Goal: Task Accomplishment & Management: Complete application form

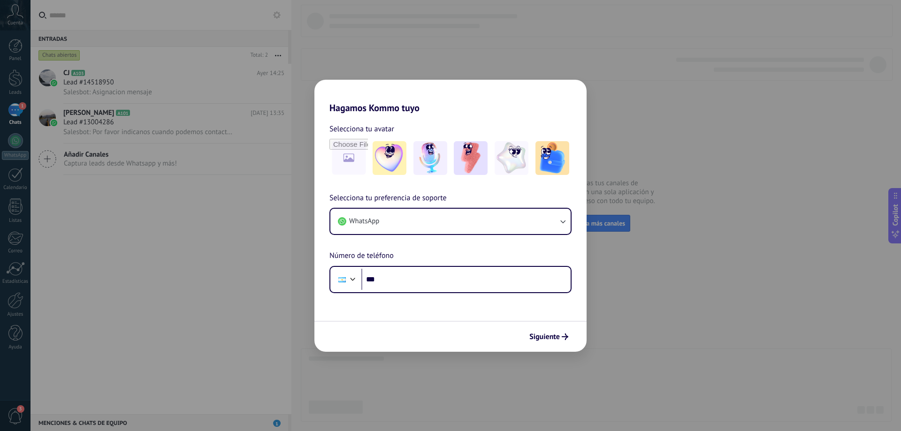
click at [758, 140] on div "Hagamos Kommo tuyo Selecciona tu avatar Selecciona tu preferencia de soporte Wh…" at bounding box center [450, 215] width 901 height 431
click at [396, 225] on button "WhatsApp" at bounding box center [450, 221] width 240 height 25
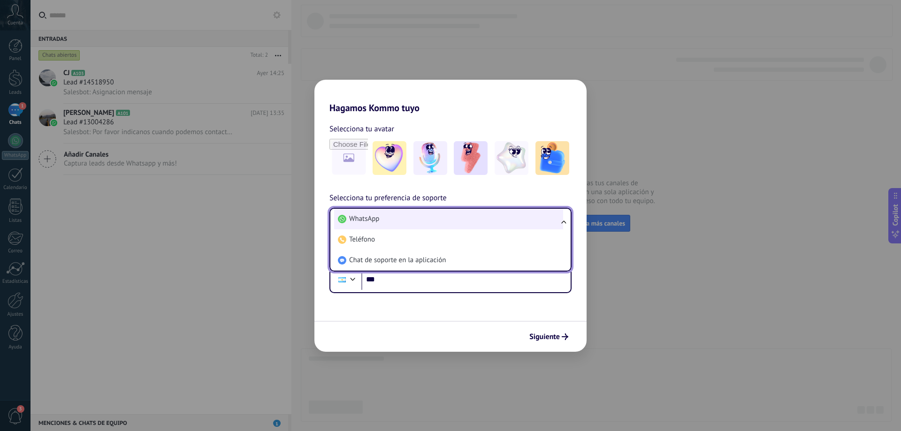
click at [354, 220] on span "WhatsApp" at bounding box center [364, 218] width 30 height 9
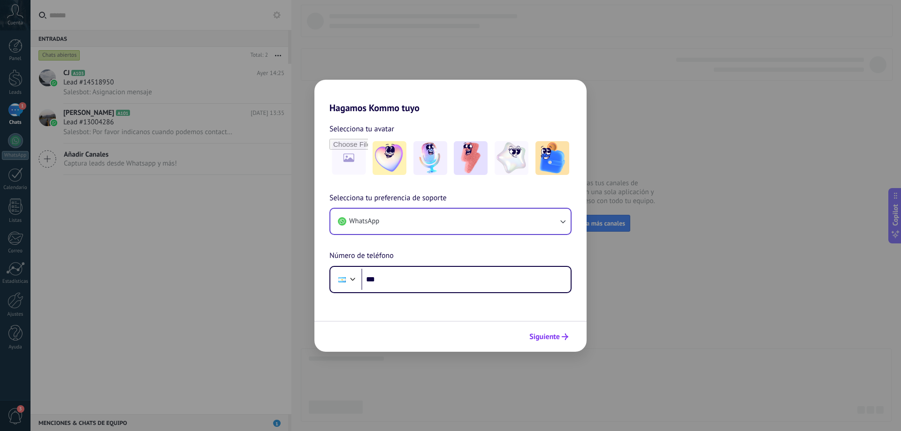
click at [549, 338] on span "Siguiente" at bounding box center [544, 337] width 30 height 7
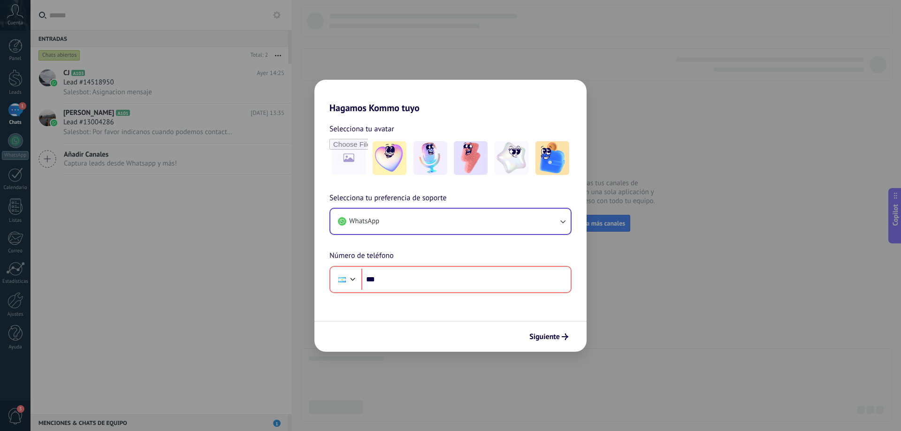
click at [698, 219] on div "Hagamos Kommo tuyo Selecciona tu avatar Selecciona tu preferencia de soporte Wh…" at bounding box center [450, 215] width 901 height 431
click at [131, 105] on div "Hagamos Kommo tuyo Selecciona tu avatar Selecciona tu preferencia de soporte Wh…" at bounding box center [450, 215] width 901 height 431
click at [8, 94] on div "Hagamos Kommo tuyo Selecciona tu avatar Selecciona tu preferencia de soporte Wh…" at bounding box center [450, 215] width 901 height 431
click at [12, 120] on div "Hagamos Kommo tuyo Selecciona tu avatar Selecciona tu preferencia de soporte Wh…" at bounding box center [450, 215] width 901 height 431
click at [515, 64] on div "Hagamos Kommo tuyo Selecciona tu avatar Selecciona tu preferencia de soporte Wh…" at bounding box center [450, 215] width 901 height 431
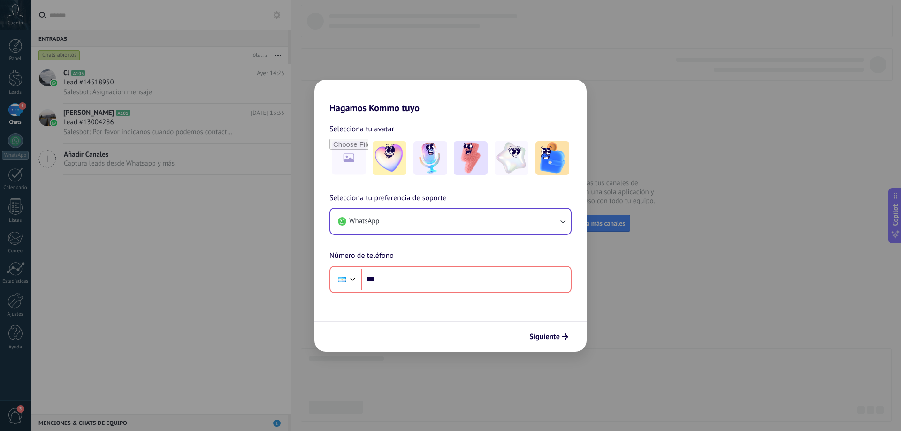
click at [200, 64] on div "Hagamos Kommo tuyo Selecciona tu avatar Selecciona tu preferencia de soporte Wh…" at bounding box center [450, 215] width 901 height 431
click at [347, 160] on input "file" at bounding box center [348, 158] width 37 height 37
type input "**********"
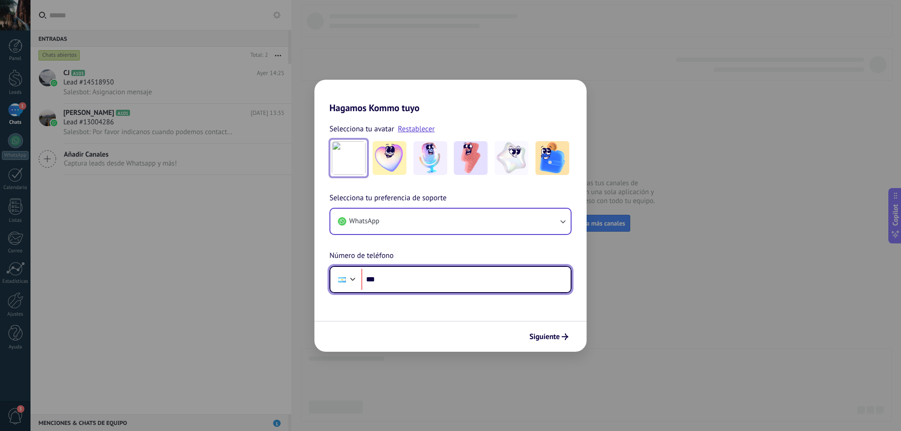
click at [401, 283] on input "***" at bounding box center [465, 280] width 209 height 22
click at [352, 147] on img at bounding box center [349, 158] width 34 height 34
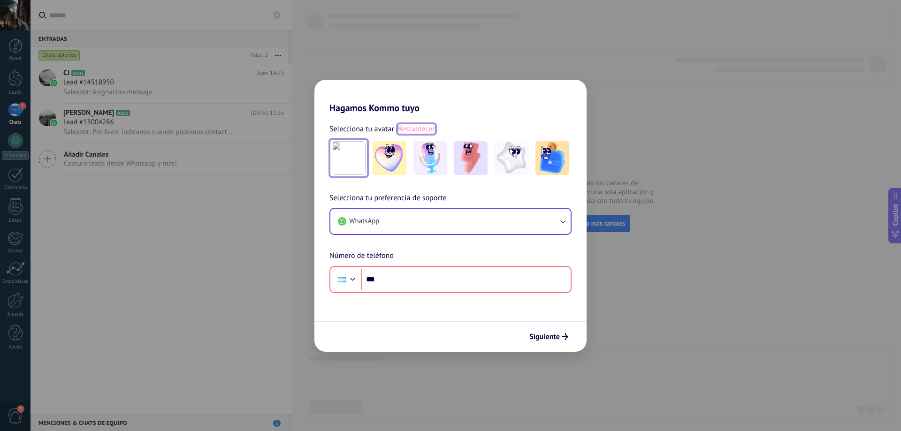
click at [408, 130] on link "Restablecer" at bounding box center [416, 128] width 37 height 9
click at [476, 160] on img at bounding box center [471, 158] width 34 height 34
click at [417, 132] on link "Restablecer" at bounding box center [416, 128] width 37 height 9
click at [560, 167] on img at bounding box center [552, 158] width 34 height 34
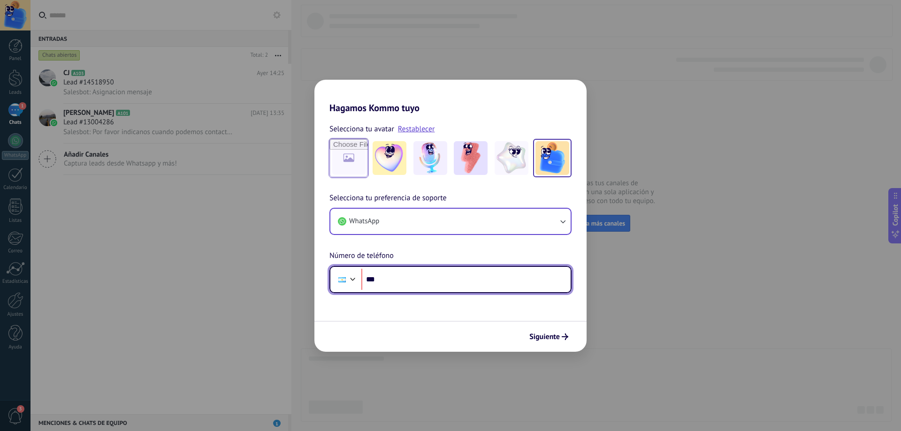
click at [517, 287] on input "***" at bounding box center [465, 280] width 209 height 22
type input "**********"
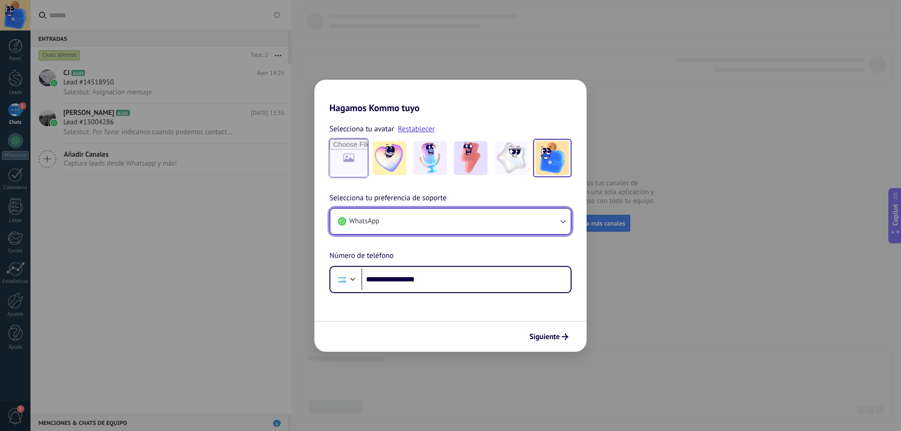
click at [438, 228] on button "WhatsApp" at bounding box center [450, 221] width 240 height 25
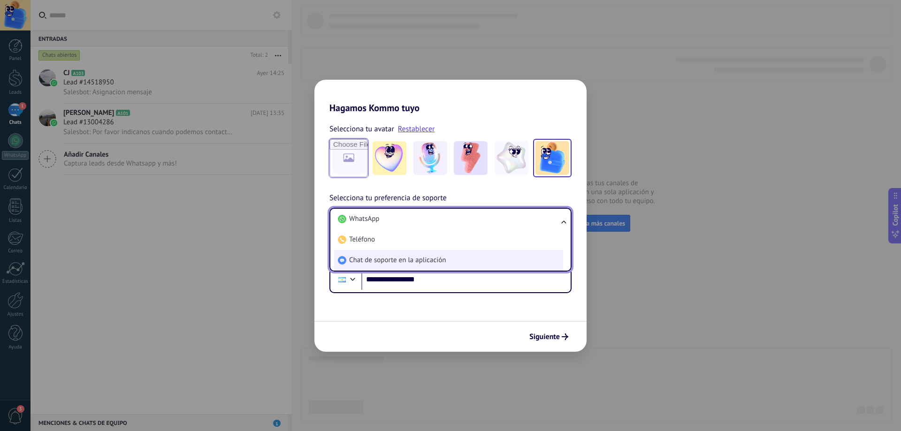
click at [375, 259] on span "Chat de soporte en la aplicación" at bounding box center [397, 260] width 97 height 9
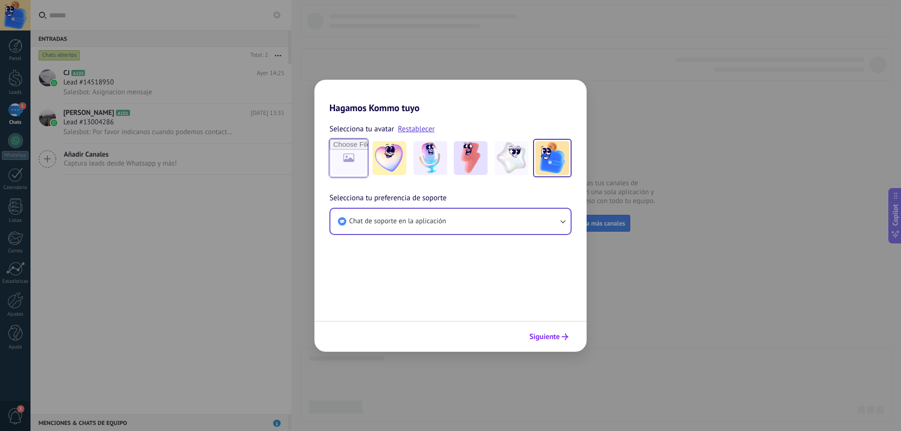
click at [553, 339] on span "Siguiente" at bounding box center [544, 337] width 30 height 7
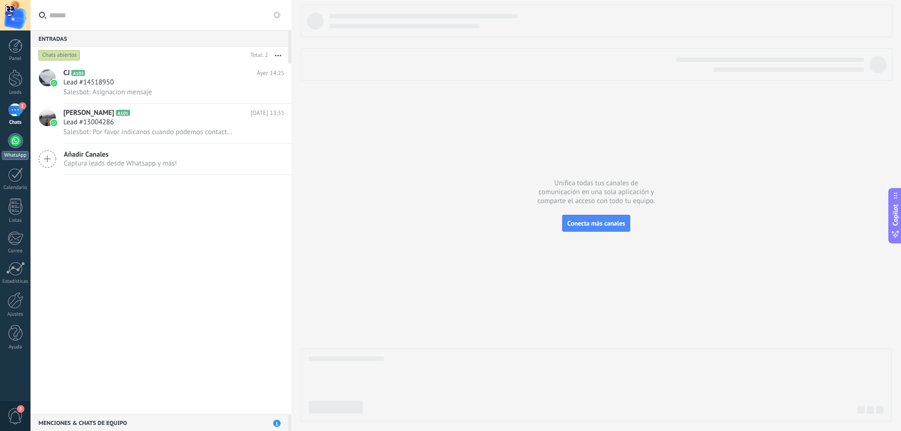
click at [11, 144] on div at bounding box center [15, 140] width 15 height 15
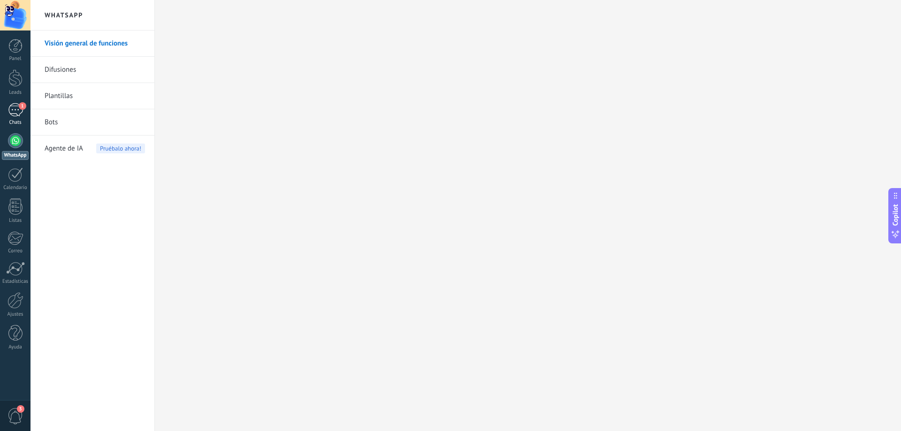
click at [16, 110] on div "1" at bounding box center [15, 110] width 15 height 14
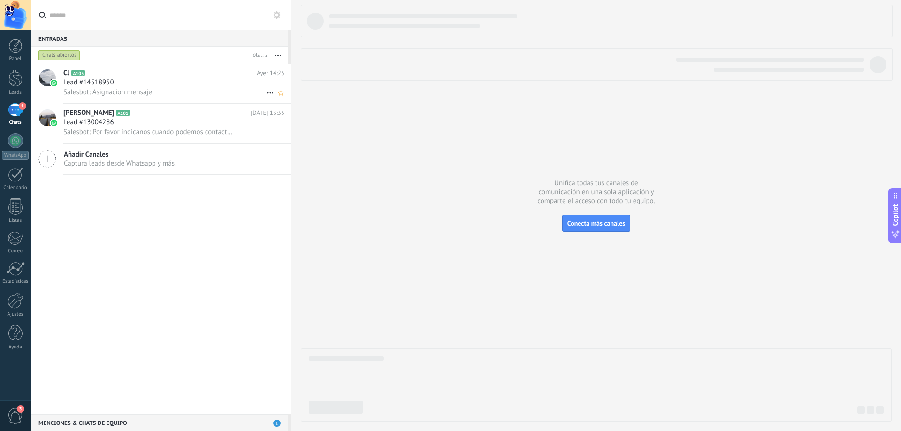
click at [106, 87] on span "Lead #14518950" at bounding box center [88, 82] width 51 height 9
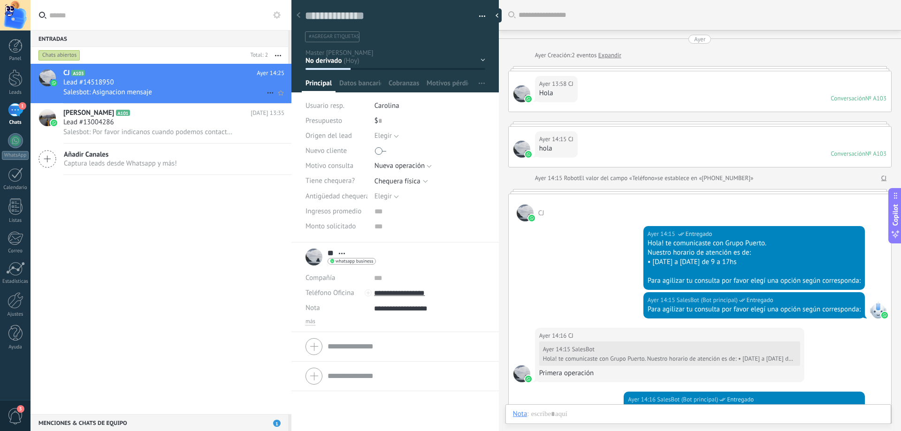
scroll to position [665, 0]
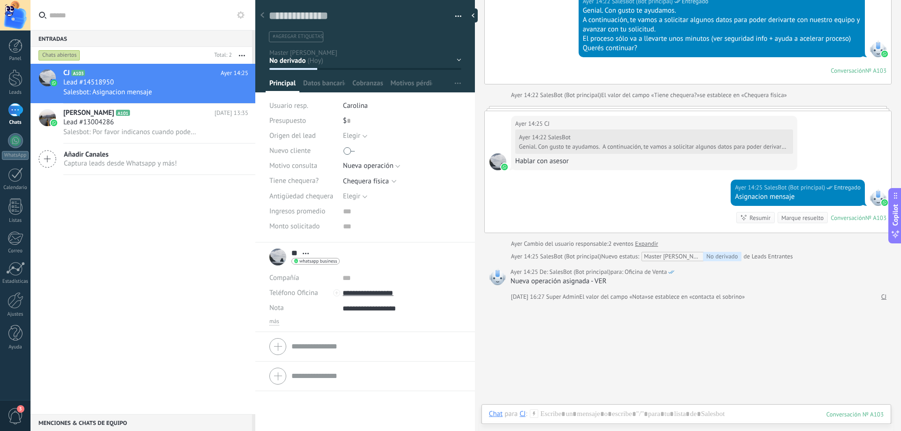
click at [255, 57] on div at bounding box center [255, 215] width 0 height 431
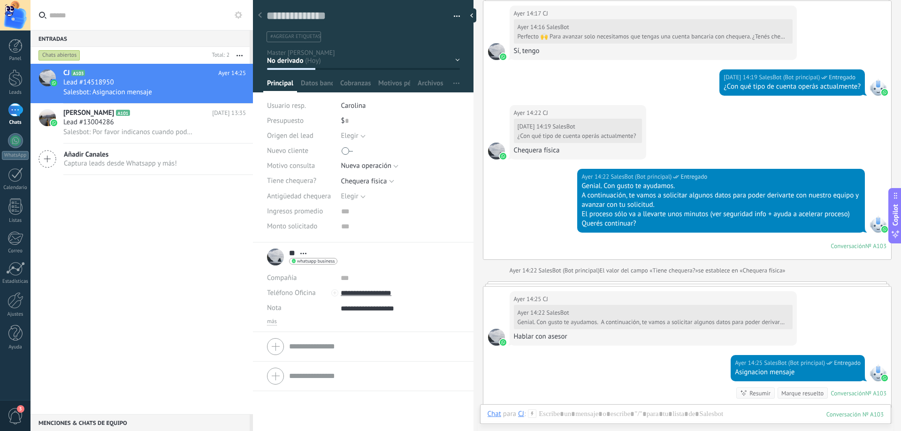
scroll to position [699, 0]
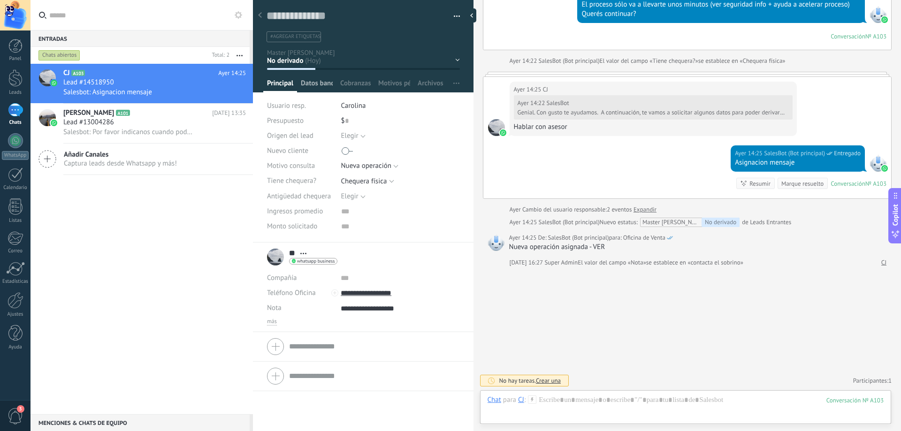
click at [304, 87] on span "Datos bancarios" at bounding box center [317, 86] width 32 height 14
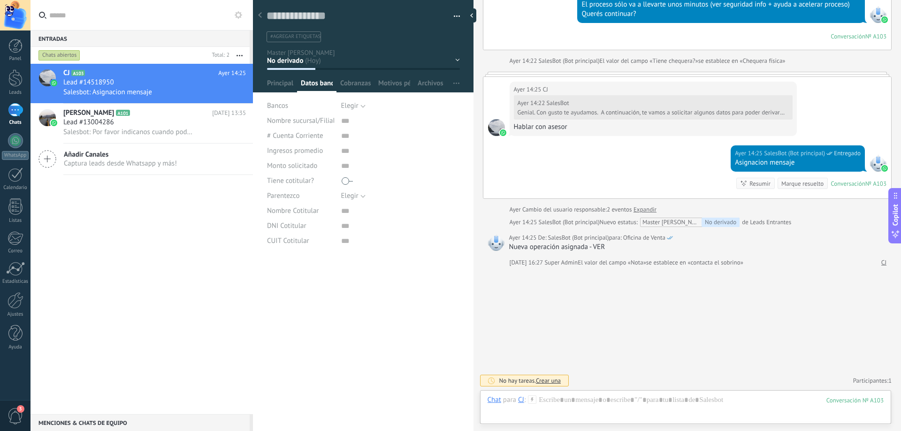
click at [280, 76] on div at bounding box center [363, 43] width 221 height 99
click at [277, 84] on span "Principal" at bounding box center [280, 86] width 26 height 14
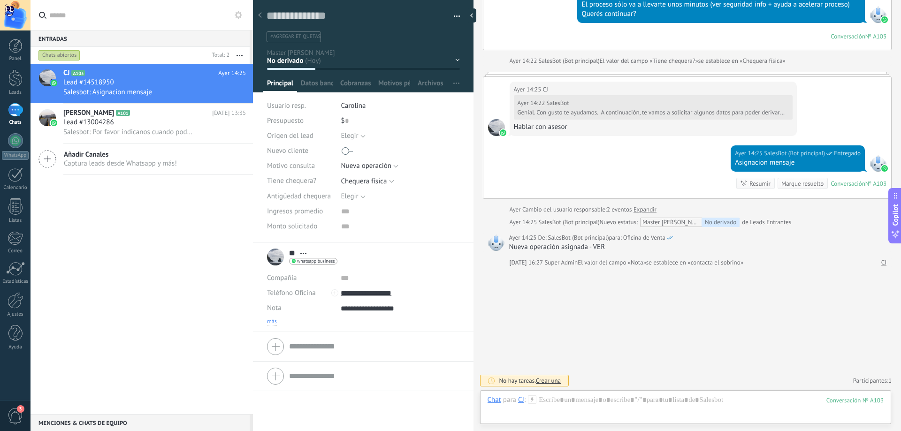
click at [268, 324] on span "más" at bounding box center [272, 322] width 10 height 8
type textarea "**********"
click at [260, 16] on use at bounding box center [260, 15] width 4 height 6
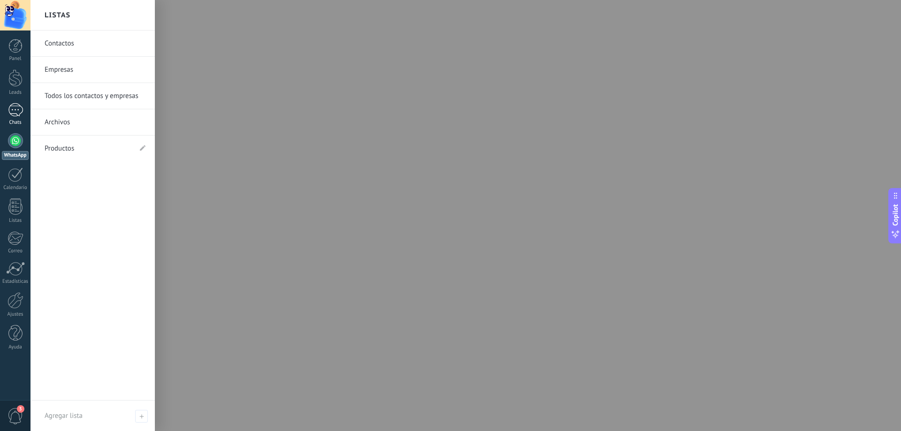
click at [14, 111] on div "1" at bounding box center [15, 110] width 15 height 14
